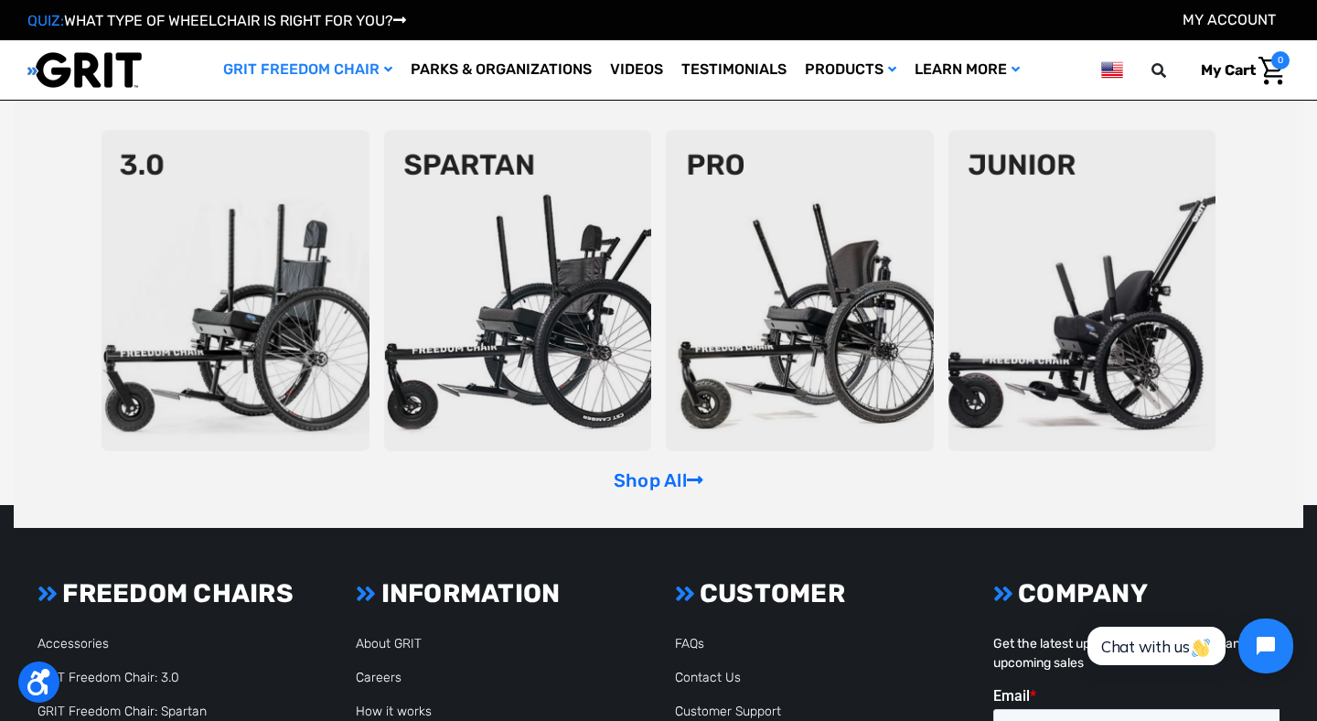
click at [543, 285] on img at bounding box center [518, 290] width 268 height 321
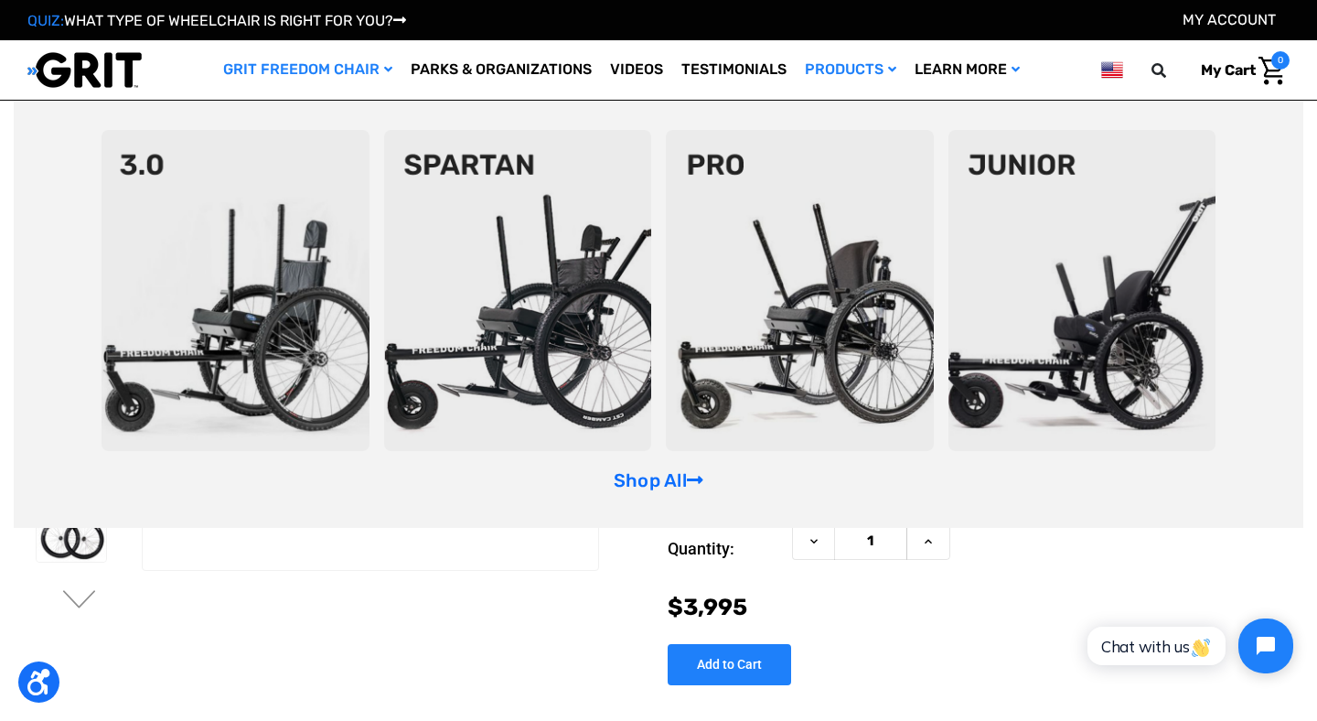
click at [338, 65] on link "GRIT Freedom Chair" at bounding box center [308, 69] width 188 height 59
click at [344, 70] on link "GRIT Freedom Chair" at bounding box center [308, 69] width 188 height 59
click at [376, 69] on link "GRIT Freedom Chair" at bounding box center [308, 69] width 188 height 59
click at [65, 73] on img at bounding box center [84, 70] width 114 height 38
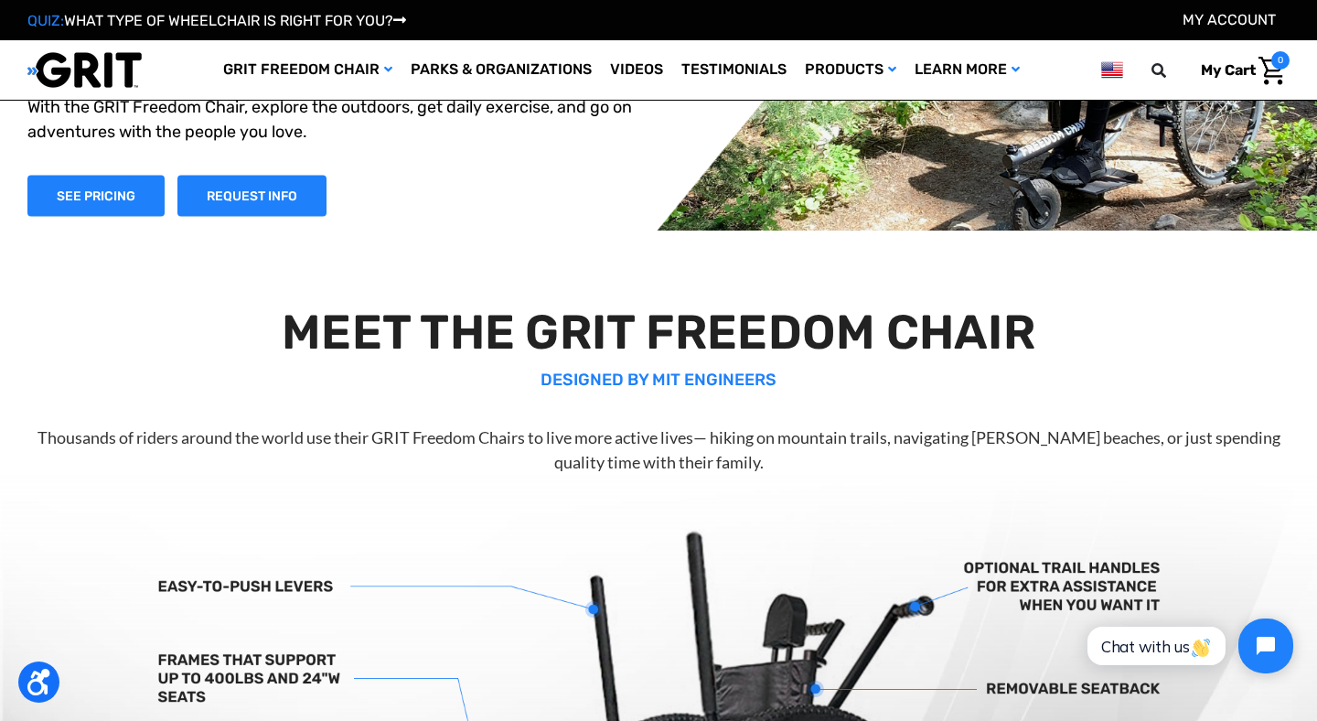
scroll to position [35, 0]
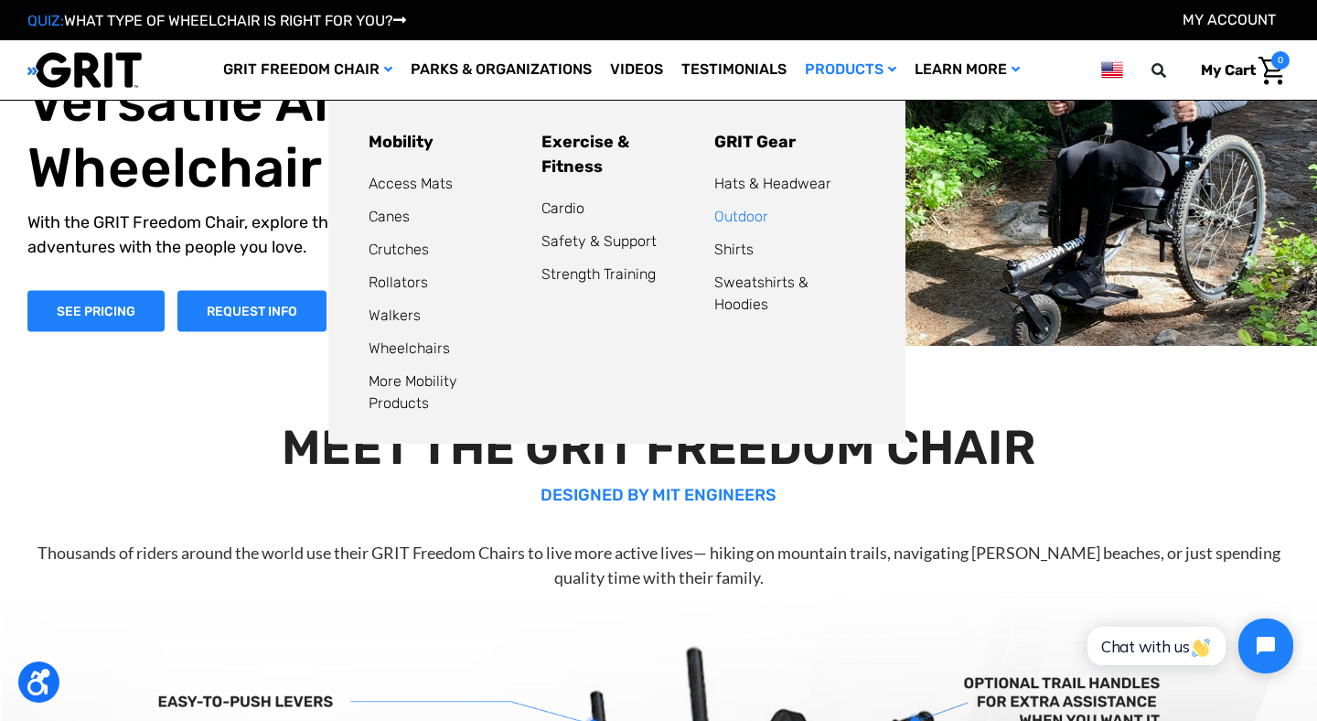
click at [728, 217] on link "Outdoor" at bounding box center [742, 216] width 54 height 17
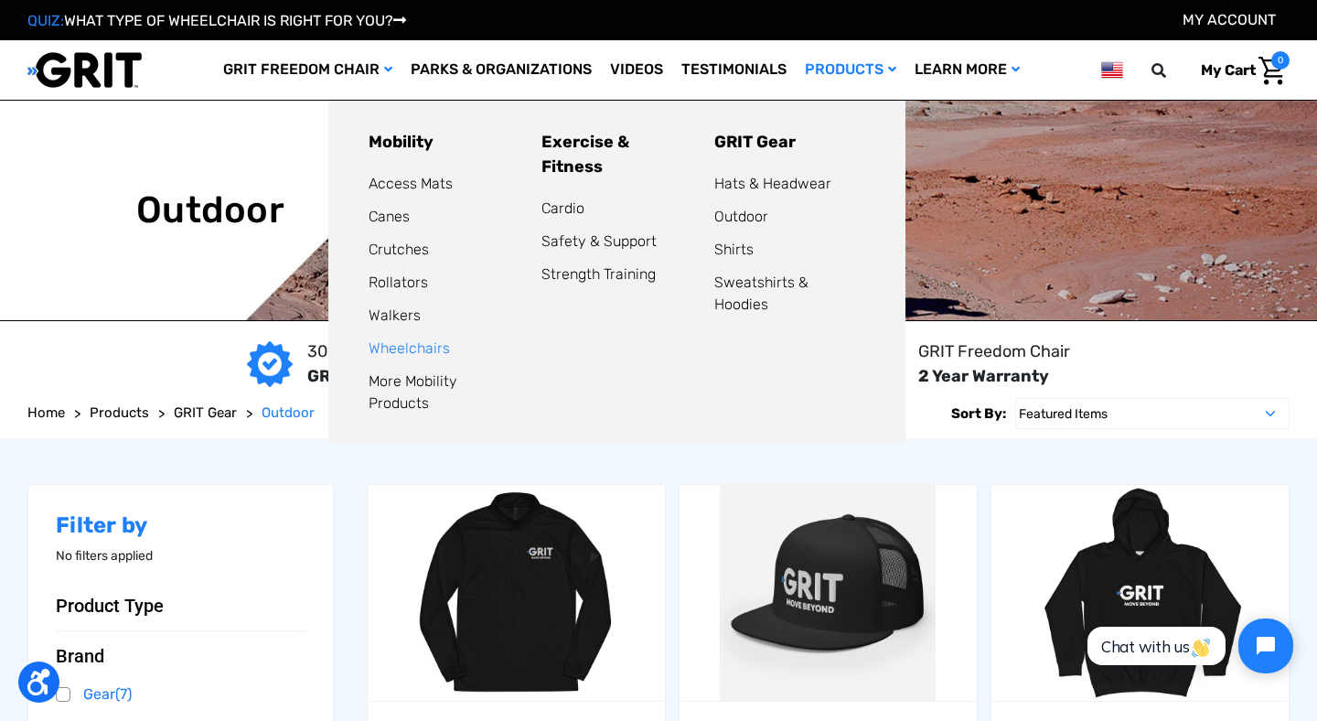
click at [402, 347] on link "Wheelchairs" at bounding box center [409, 347] width 81 height 17
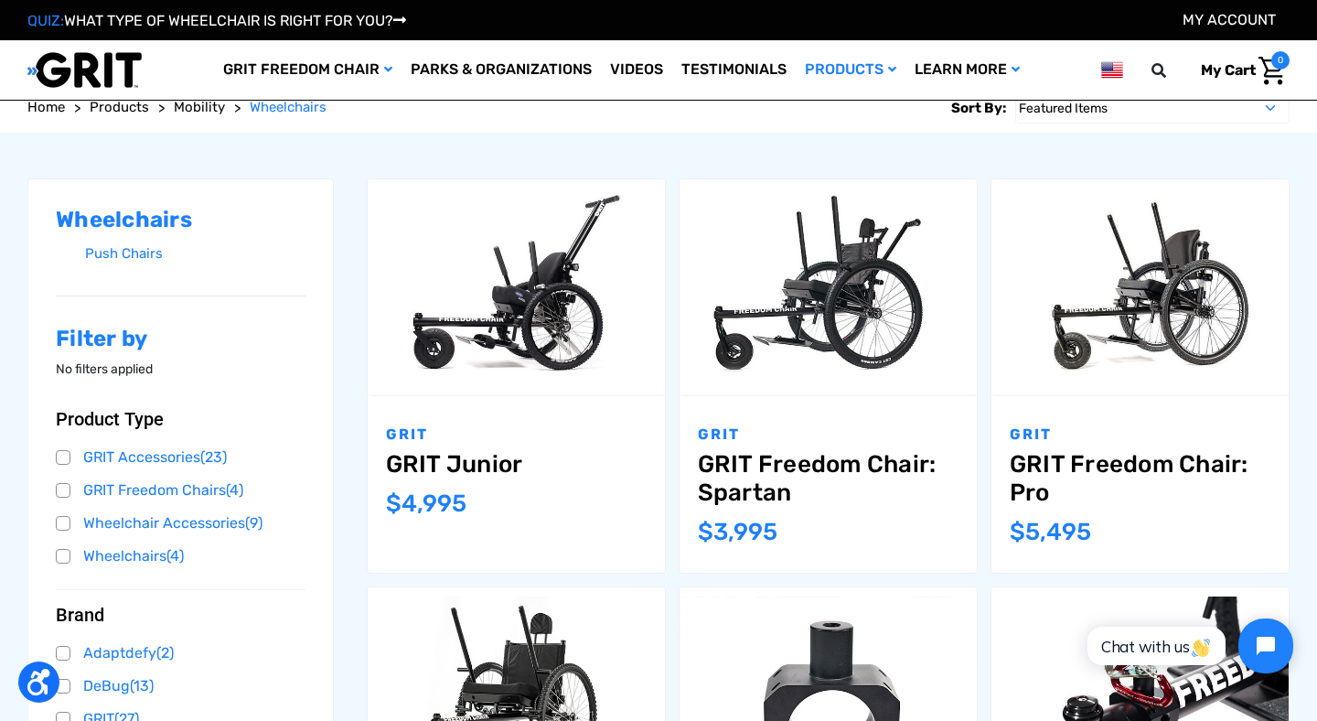
scroll to position [201, 0]
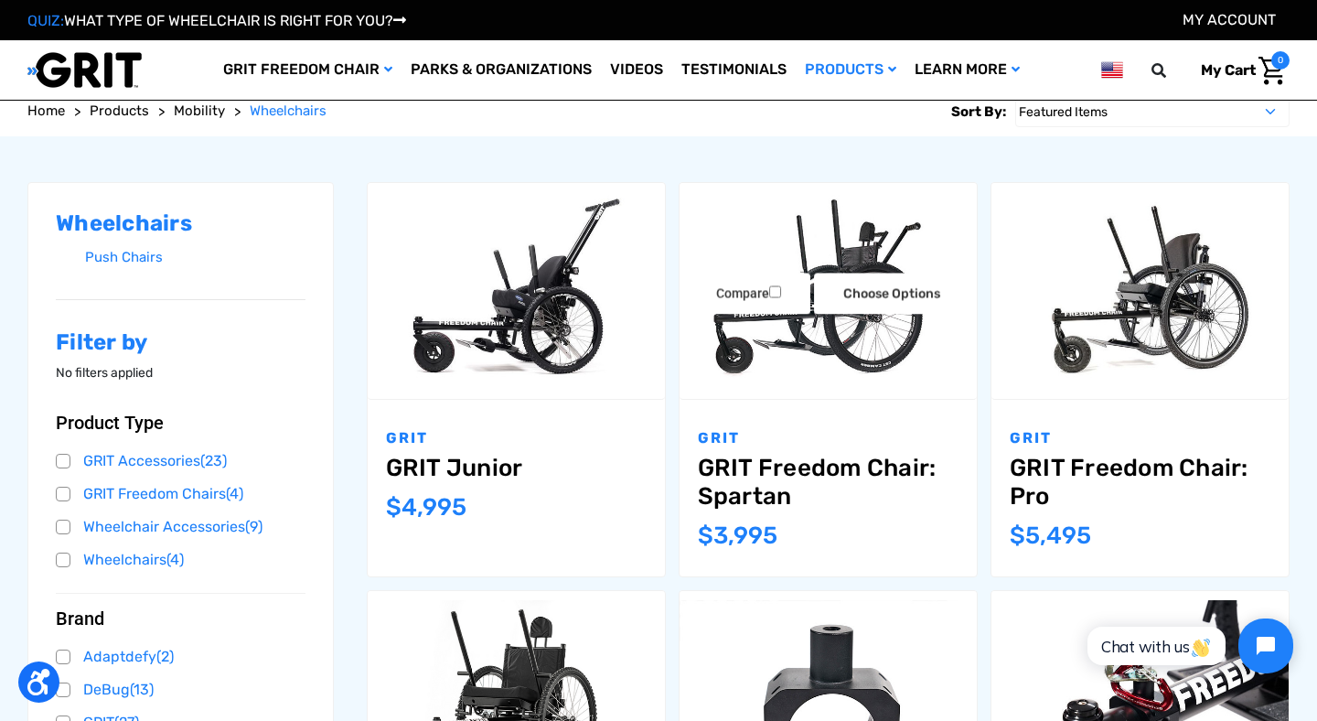
click at [735, 467] on link "GRIT Freedom Chair: Spartan" at bounding box center [828, 482] width 261 height 57
